Goal: Navigation & Orientation: Go to known website

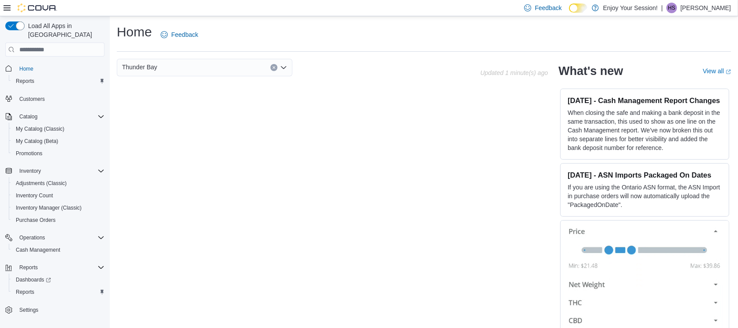
click at [585, 6] on icon at bounding box center [582, 8] width 5 height 5
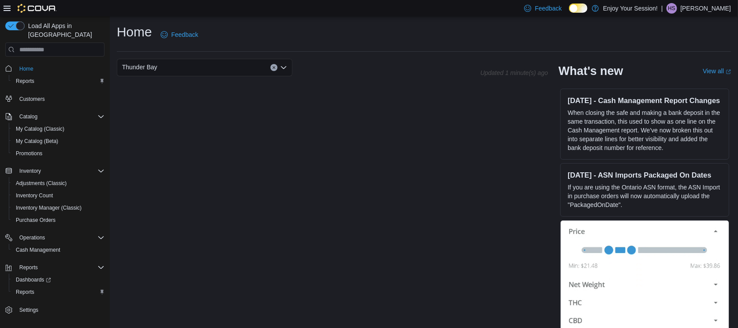
click at [702, 10] on p "Harley Splett" at bounding box center [705, 8] width 50 height 11
click at [665, 86] on span "Sign Out" at bounding box center [674, 84] width 24 height 9
